Goal: Complete application form

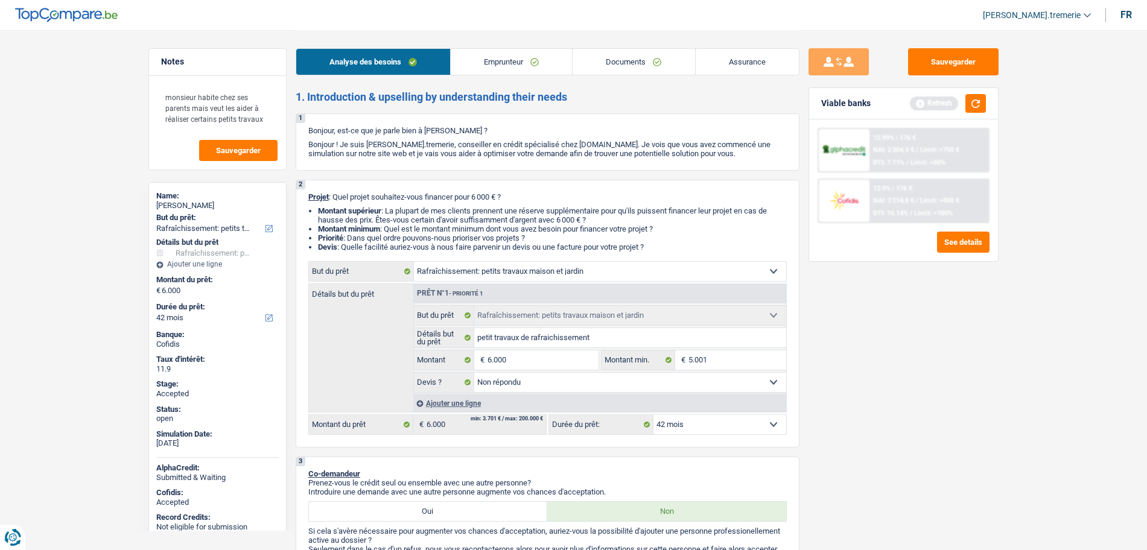
select select "houseOrGarden"
select select "42"
select select "houseOrGarden"
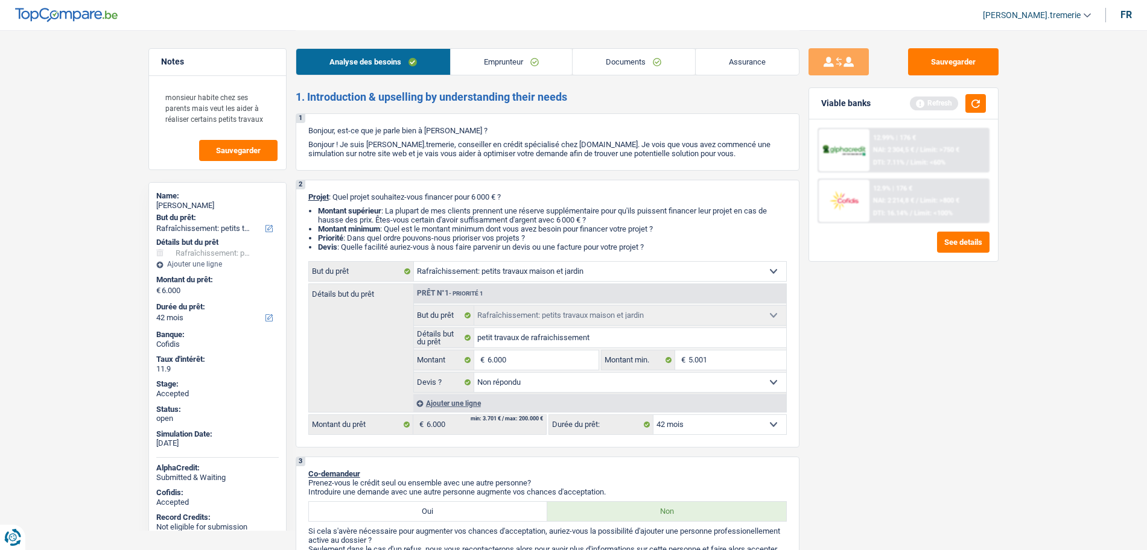
select select "not_answered"
select select "42"
select select "privateEmployee"
select select "netSalary"
select select "mealVouchers"
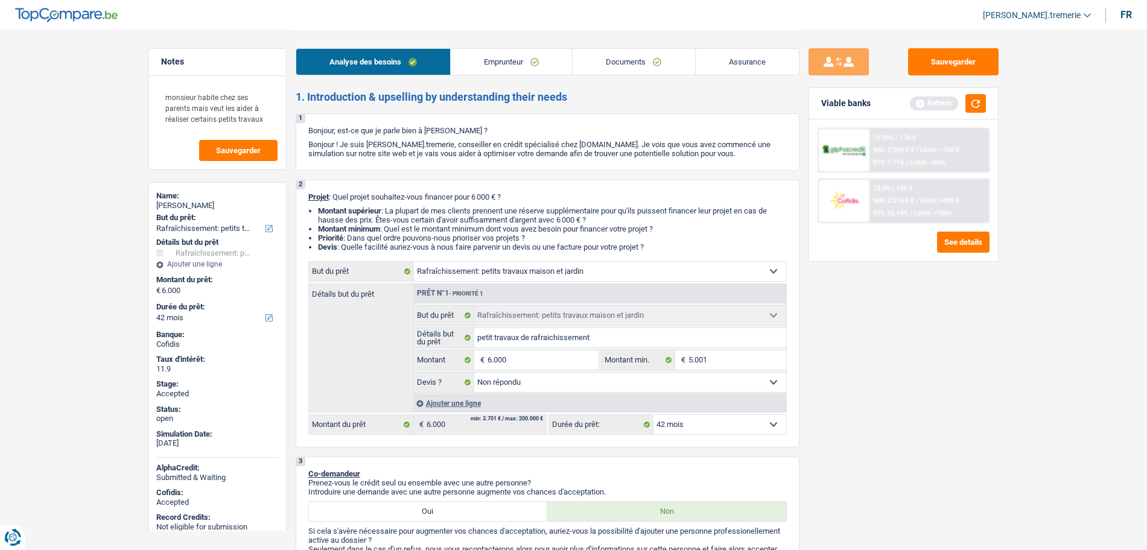
select select "liveWithParents"
select select "houseOrGarden"
select select "not_answered"
select select "42"
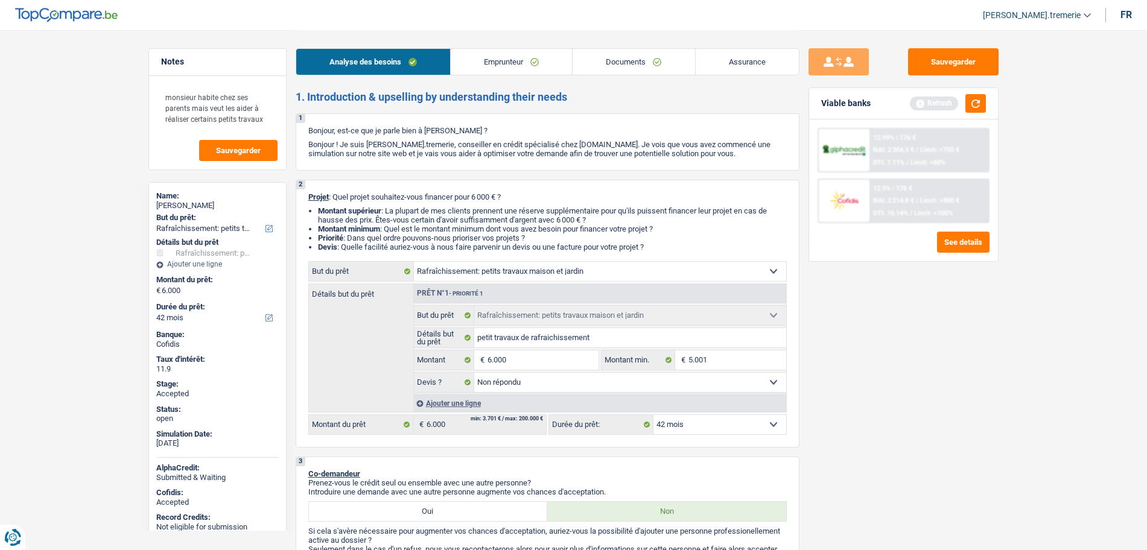
click at [631, 63] on link "Documents" at bounding box center [633, 62] width 122 height 26
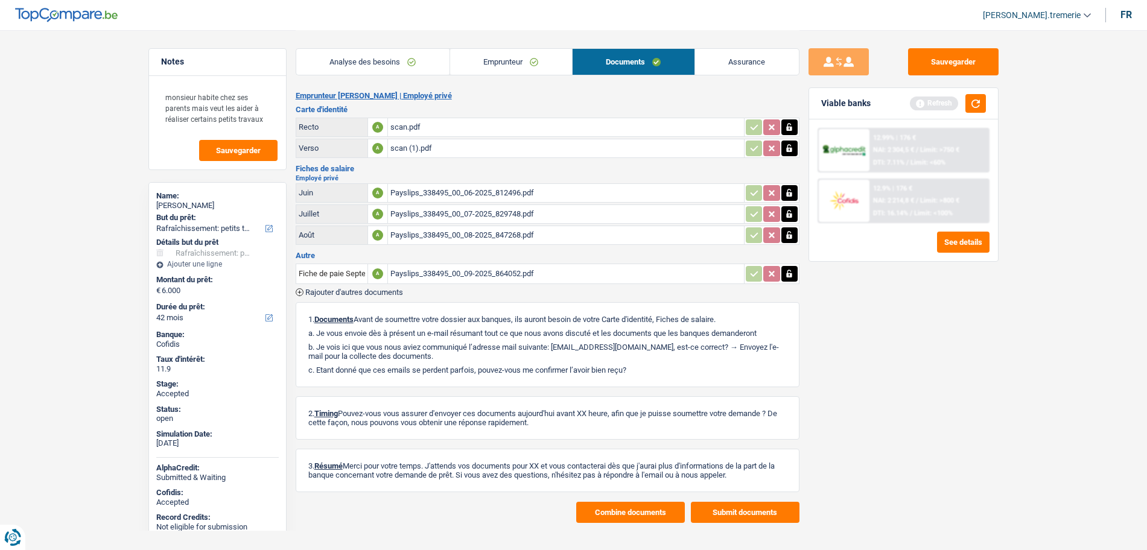
click at [529, 52] on link "Emprunteur" at bounding box center [511, 62] width 122 height 26
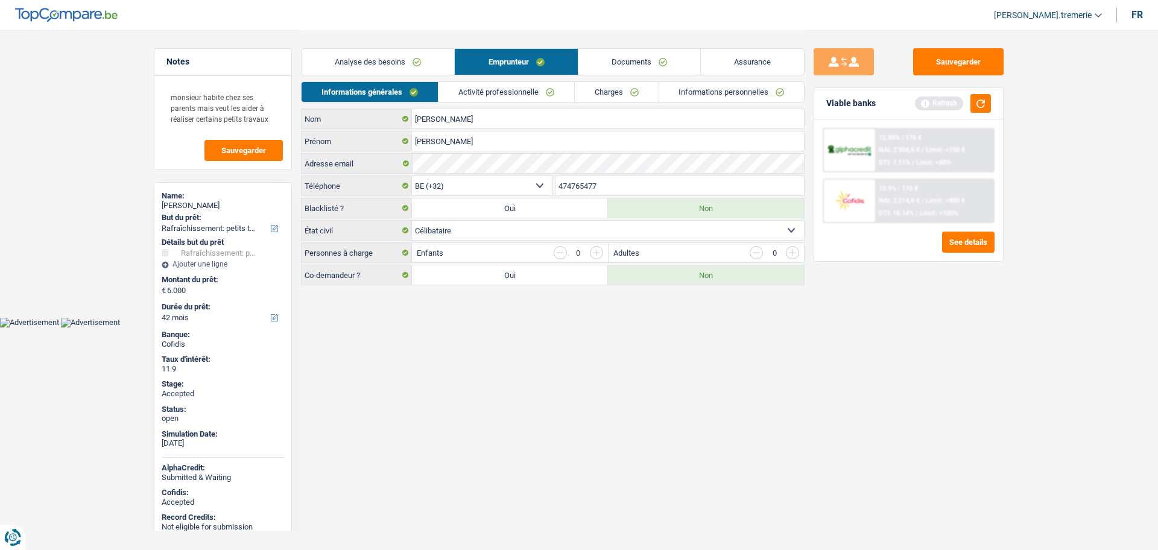
click at [730, 95] on link "Informations personnelles" at bounding box center [731, 92] width 145 height 20
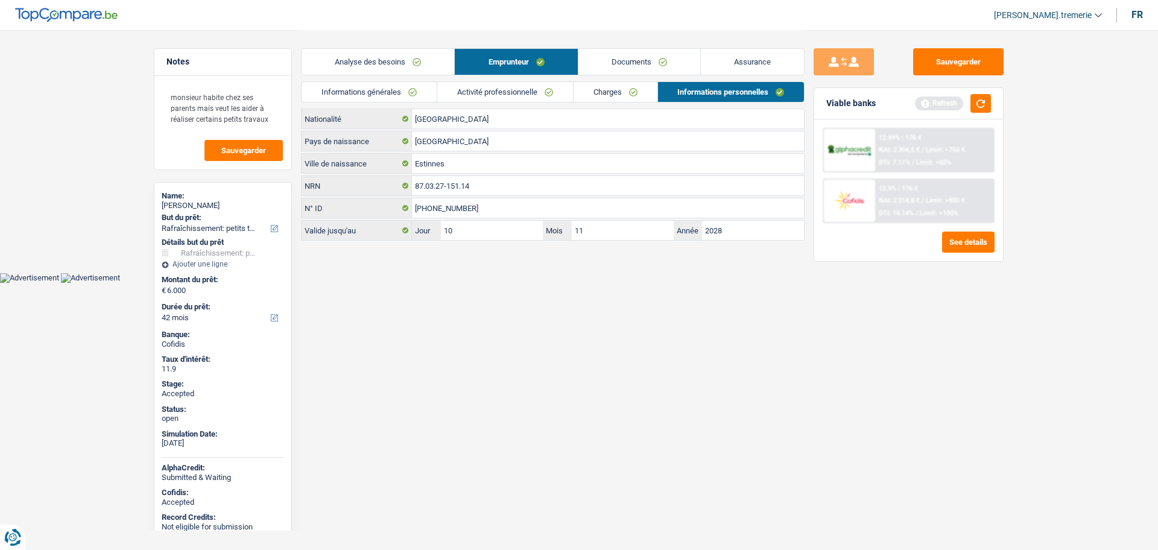
click at [597, 96] on link "Charges" at bounding box center [616, 92] width 84 height 20
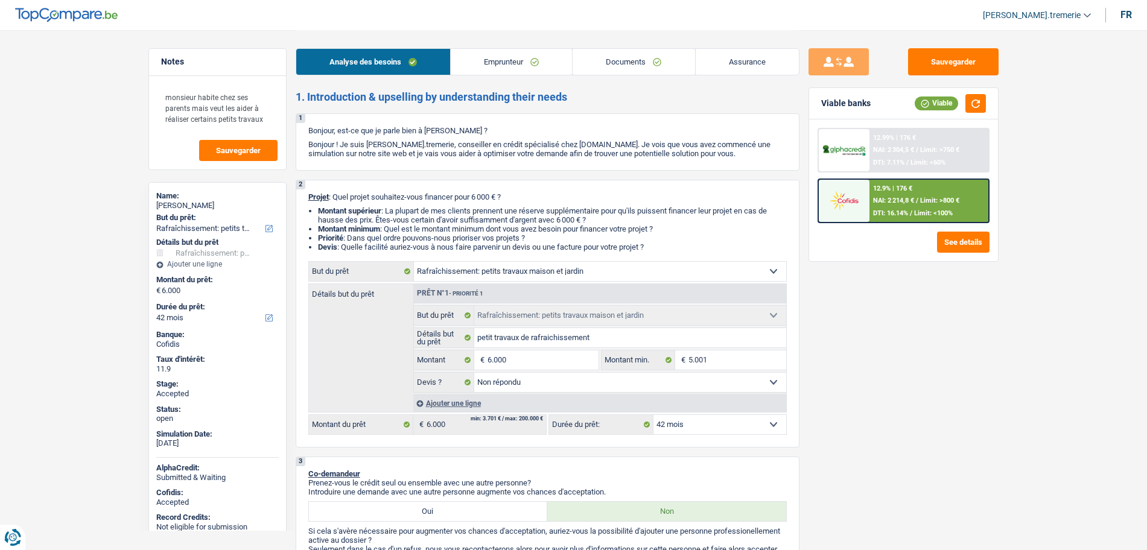
select select "houseOrGarden"
select select "42"
select select "houseOrGarden"
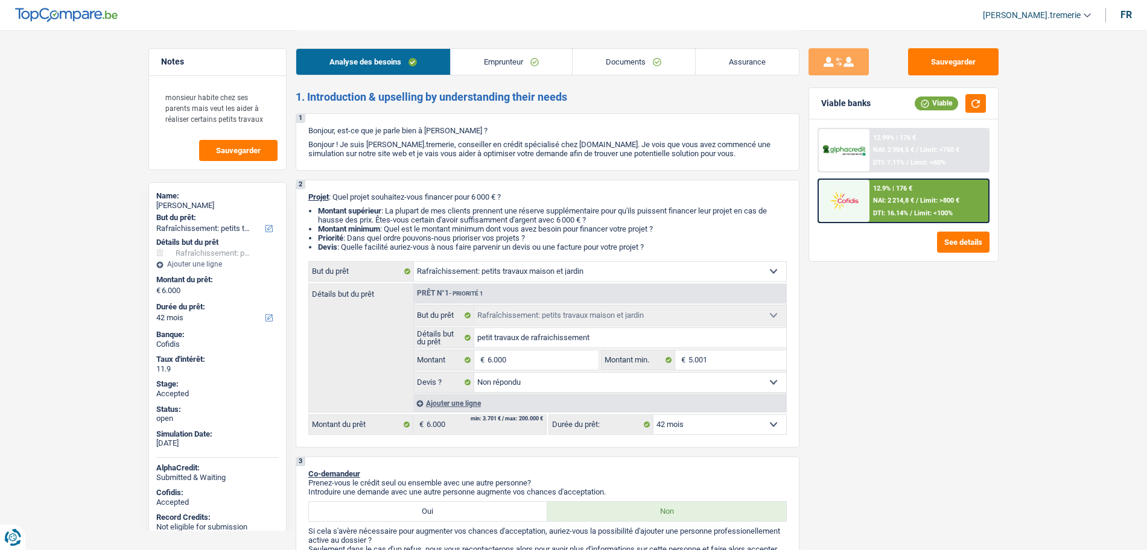
select select "not_answered"
select select "42"
select select "privateEmployee"
select select "netSalary"
select select "mealVouchers"
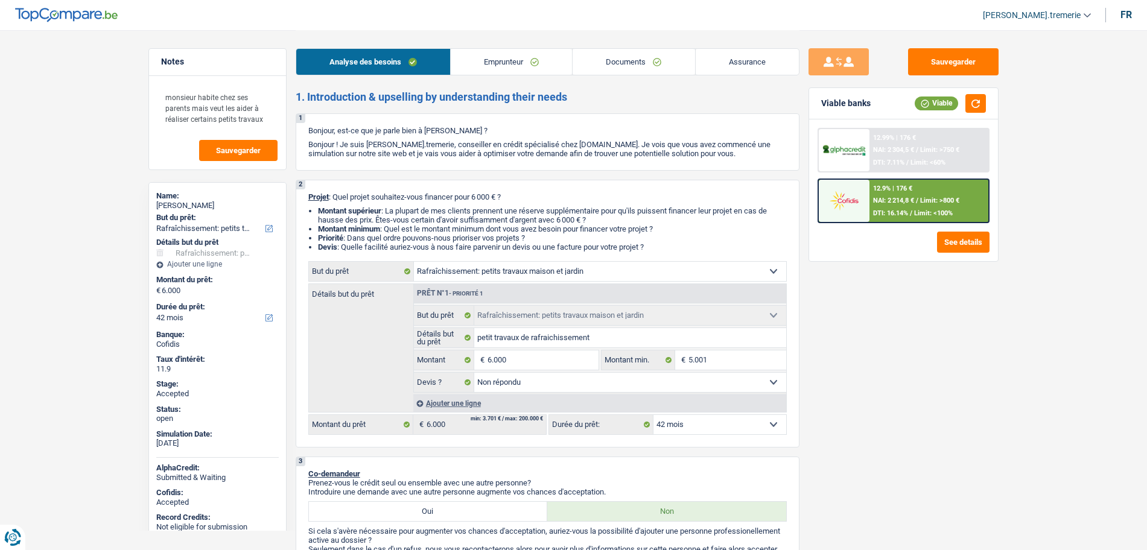
select select "liveWithParents"
select select "houseOrGarden"
select select "not_answered"
select select "42"
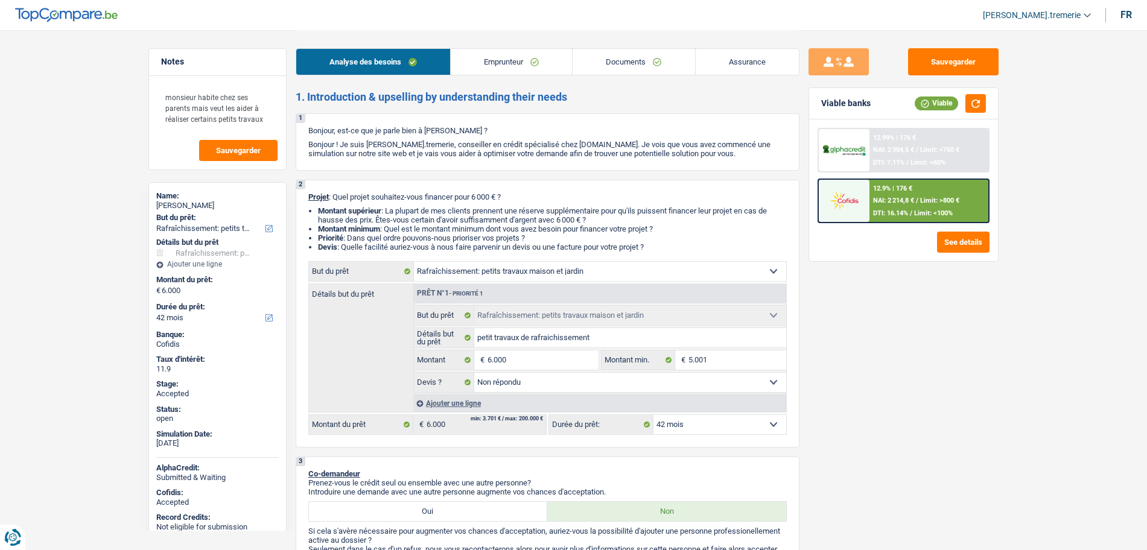
click at [869, 183] on div "12.9% | 176 € NAI: 2 214,8 € / Limit: >800 € DTI: 16.14% / Limit: <100%" at bounding box center [928, 201] width 119 height 42
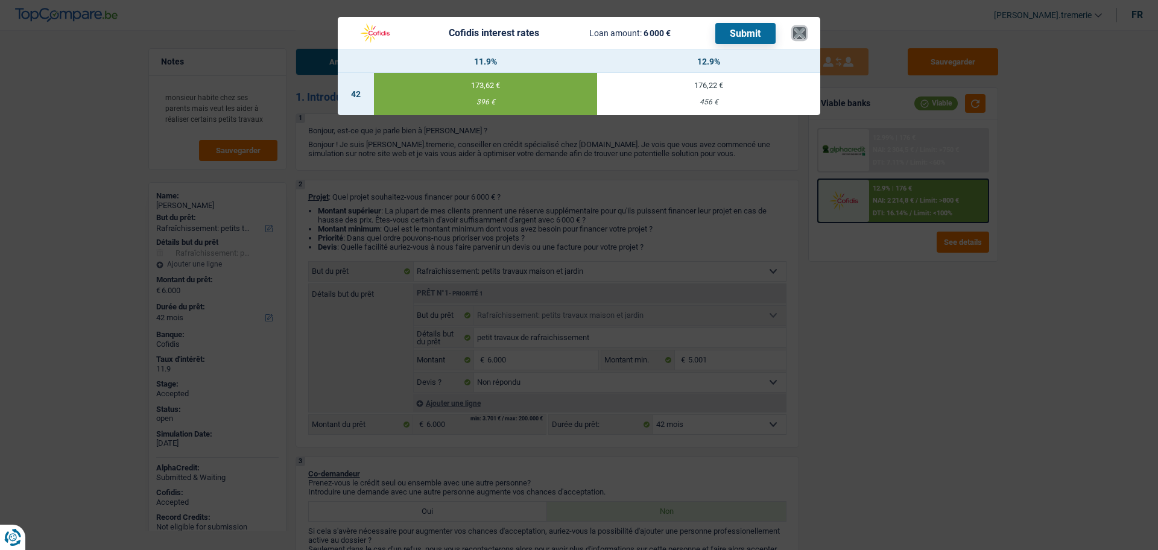
drag, startPoint x: 802, startPoint y: 31, endPoint x: 820, endPoint y: 31, distance: 18.1
click at [820, 31] on div "Cofidis interest rates Loan amount: 6 000 € Submit × 11.9% 12.9% 42 173,62 € 39…" at bounding box center [579, 275] width 1158 height 550
